Goal: Information Seeking & Learning: Learn about a topic

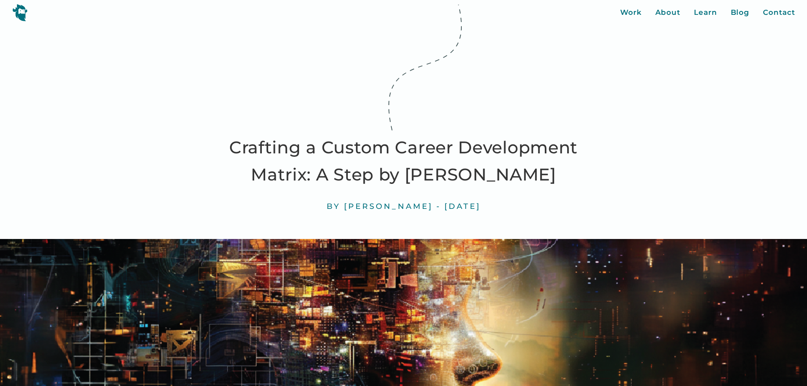
scroll to position [848, 0]
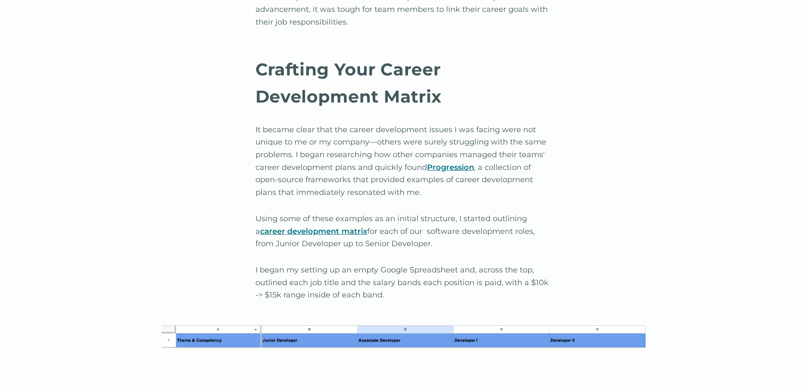
drag, startPoint x: 384, startPoint y: 297, endPoint x: 380, endPoint y: 302, distance: 5.8
click at [380, 302] on p "I began my setting up an empty Google Spreadsheet and, across the top, outlined…" at bounding box center [404, 283] width 297 height 38
drag, startPoint x: 388, startPoint y: 296, endPoint x: 392, endPoint y: 305, distance: 9.9
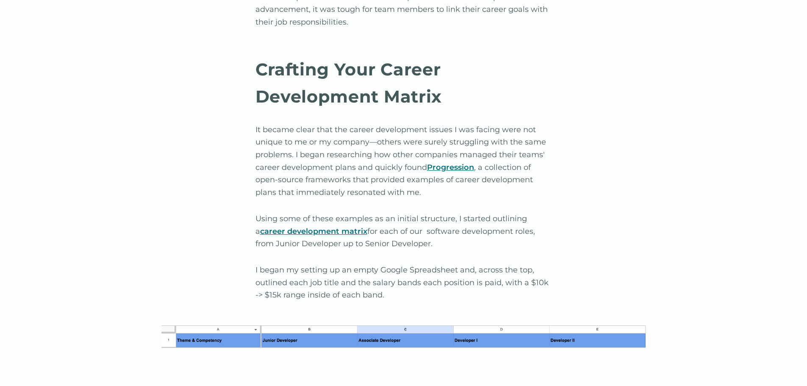
click at [380, 301] on p "I began my setting up an empty Google Spreadsheet and, across the top, outlined…" at bounding box center [404, 283] width 297 height 38
click at [381, 302] on p "I began my setting up an empty Google Spreadsheet and, across the top, outlined…" at bounding box center [404, 283] width 297 height 38
click at [386, 302] on p "I began my setting up an empty Google Spreadsheet and, across the top, outlined…" at bounding box center [404, 283] width 297 height 38
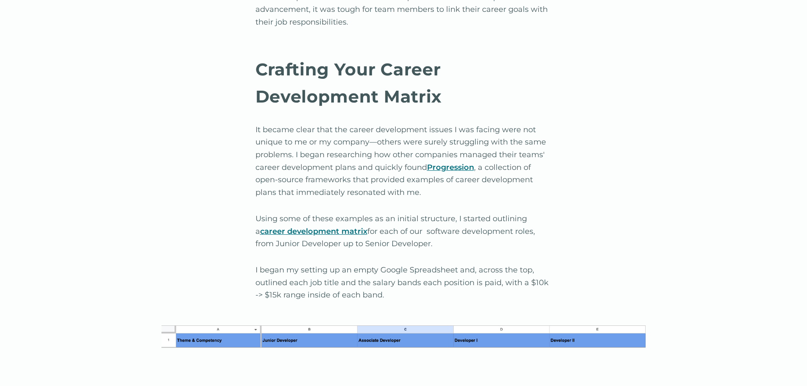
drag, startPoint x: 657, startPoint y: 213, endPoint x: 598, endPoint y: 153, distance: 83.9
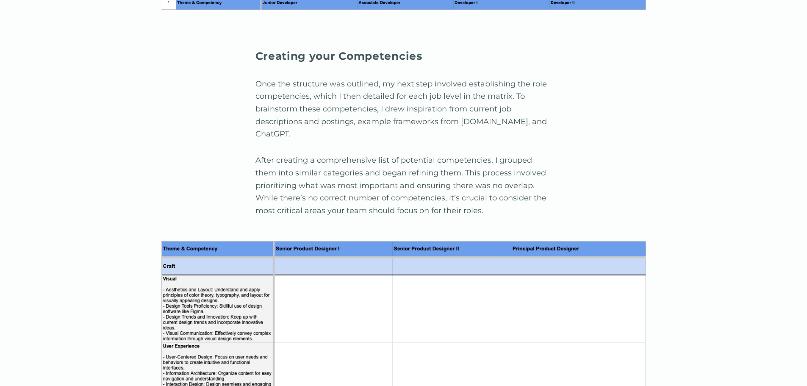
scroll to position [1187, 0]
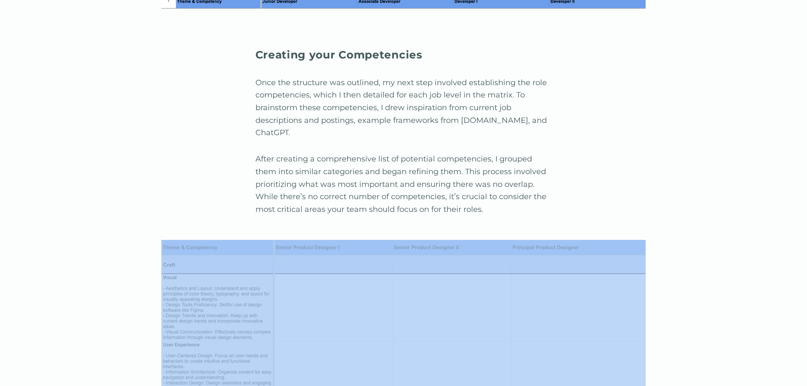
drag, startPoint x: 721, startPoint y: 242, endPoint x: 602, endPoint y: 275, distance: 124.0
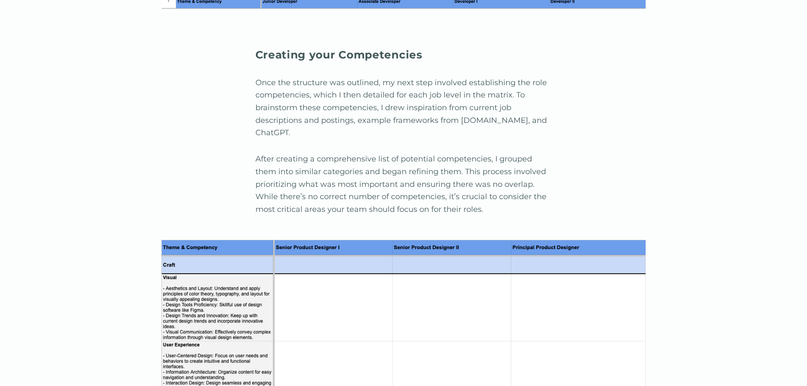
drag, startPoint x: 81, startPoint y: 292, endPoint x: 72, endPoint y: 289, distance: 9.4
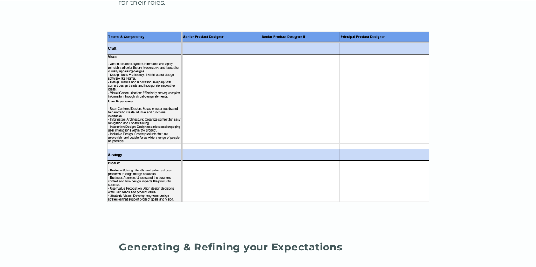
scroll to position [1183, 0]
